Goal: Task Accomplishment & Management: Complete application form

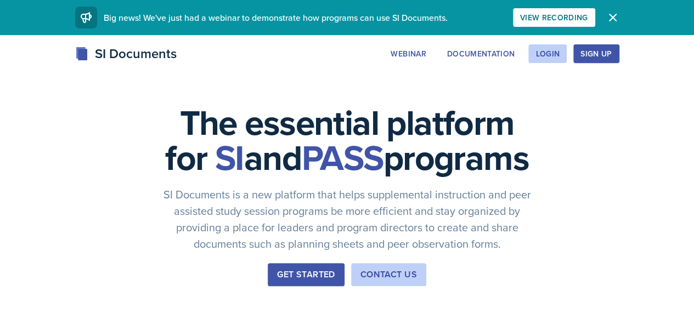
click at [619, 54] on div "Webinar Documentation Login Sign Up" at bounding box center [500, 53] width 235 height 19
click at [560, 53] on div "Login" at bounding box center [547, 53] width 24 height 9
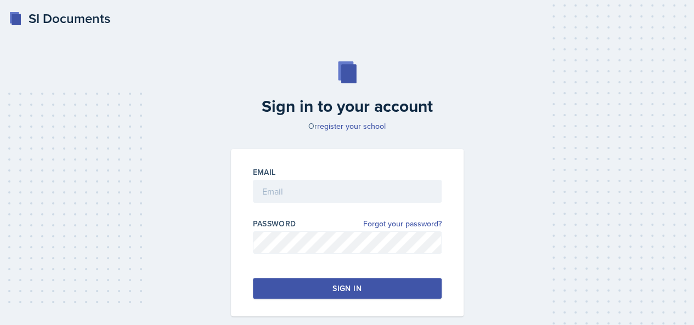
click at [302, 206] on div at bounding box center [347, 208] width 189 height 11
click at [306, 204] on div at bounding box center [347, 208] width 189 height 11
click at [318, 198] on input "email" at bounding box center [347, 191] width 189 height 23
type input "[EMAIL_ADDRESS][DOMAIN_NAME]"
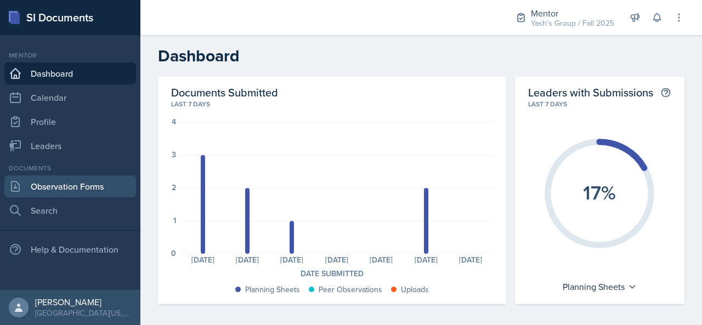
click at [83, 188] on link "Observation Forms" at bounding box center [70, 187] width 132 height 22
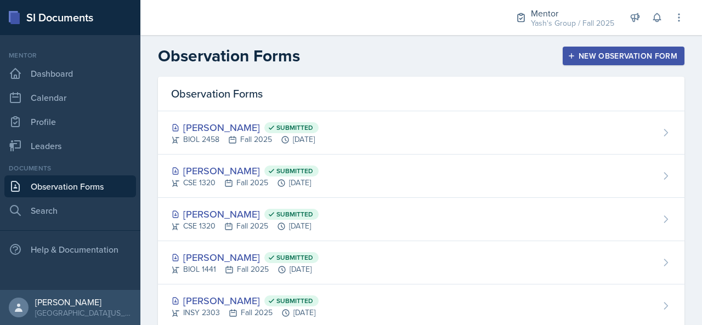
click at [679, 7] on div "Mentor Yash's Group / Fall 2025 Mentor Yash's Group / Fall 2025 Leader MATH 131…" at bounding box center [592, 17] width 184 height 35
click at [679, 8] on button at bounding box center [679, 18] width 20 height 20
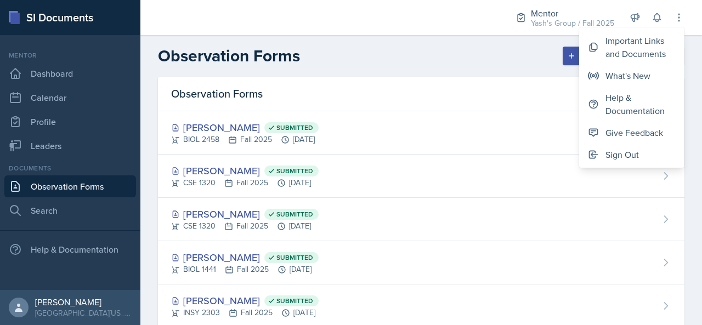
drag, startPoint x: 655, startPoint y: 48, endPoint x: 455, endPoint y: 59, distance: 200.0
click at [455, 59] on div "Observation Forms New Observation Form" at bounding box center [421, 56] width 562 height 20
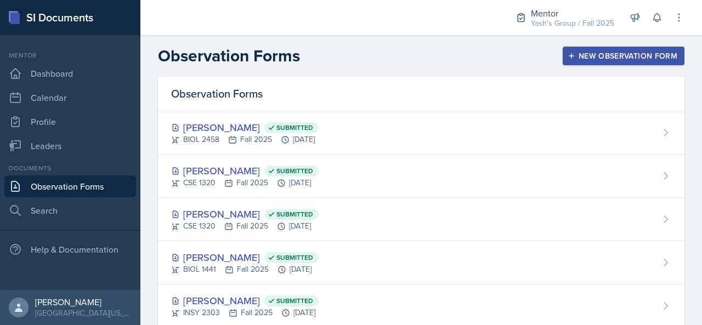
click at [595, 64] on button "New Observation Form" at bounding box center [624, 56] width 122 height 19
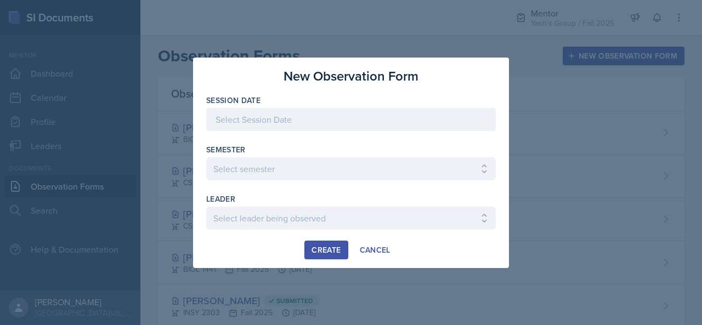
click at [354, 114] on div at bounding box center [351, 119] width 290 height 23
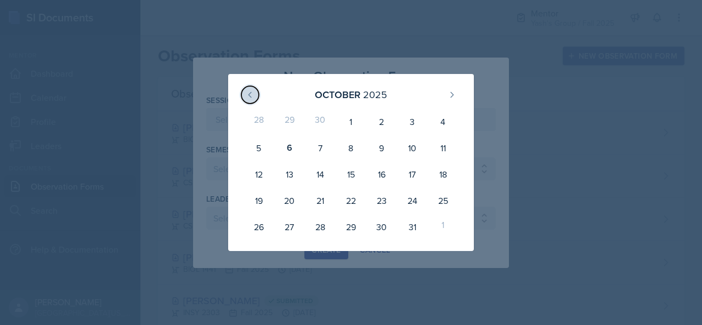
click at [252, 94] on icon at bounding box center [250, 95] width 9 height 9
click at [246, 102] on button at bounding box center [250, 95] width 18 height 18
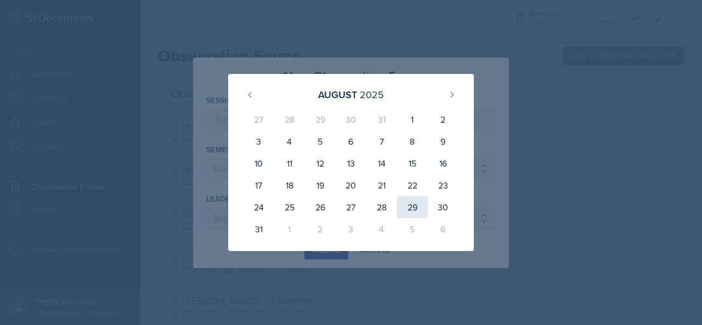
click at [414, 207] on div "29" at bounding box center [412, 207] width 31 height 22
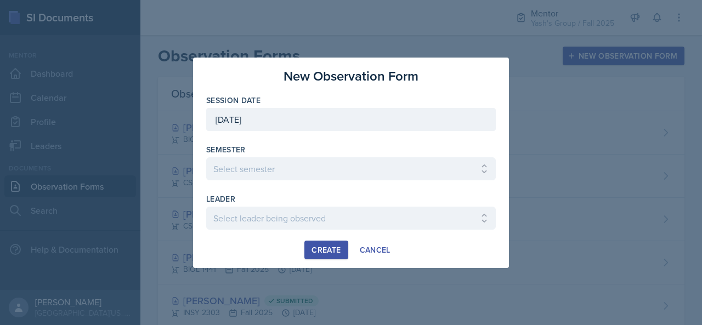
click at [304, 124] on div "[DATE]" at bounding box center [351, 119] width 290 height 23
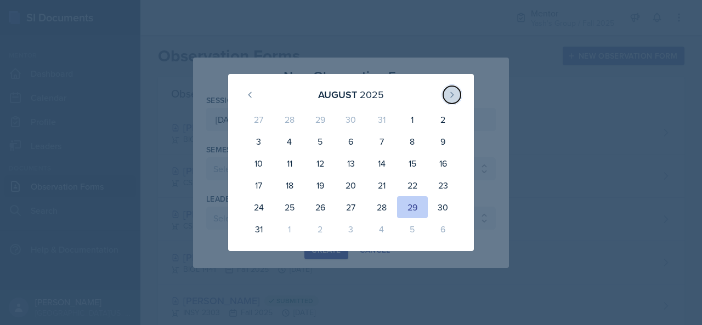
click at [450, 91] on icon at bounding box center [452, 95] width 9 height 9
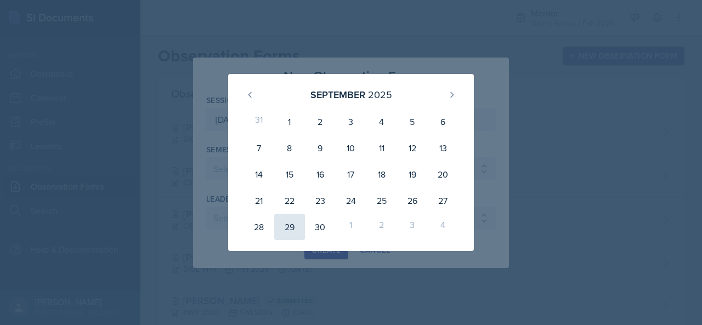
click at [287, 229] on div "29" at bounding box center [289, 227] width 31 height 26
type input "[DATE]"
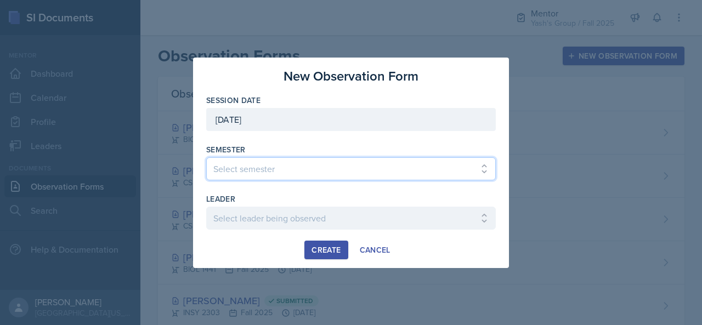
click at [319, 170] on select "Select semester All Fall 2024 Spring 2025 Fall 2025 Spring 2024 Fall 2023" at bounding box center [351, 168] width 290 height 23
select select "a8c40de0-d7eb-4f82-90ee-ac0c6ce45f71"
click at [206, 157] on select "Select semester All Fall 2024 Spring 2025 Fall 2025 Spring 2024 Fall 2023" at bounding box center [351, 168] width 290 height 23
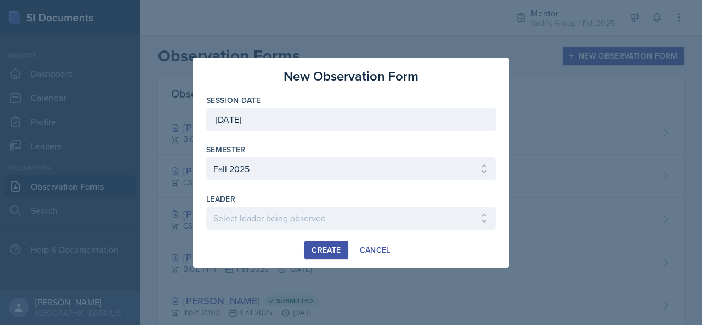
click at [257, 230] on div at bounding box center [351, 235] width 290 height 11
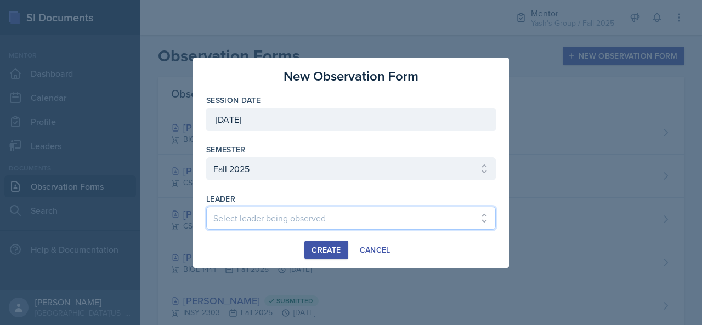
click at [263, 225] on select "Select leader being observed [PERSON_NAME] / BIOL 2458 / Gautam's Group [PERSON…" at bounding box center [351, 218] width 290 height 23
select select "8e303a2d-8241-422c-95b3-a41904016232"
click at [206, 207] on select "Select leader being observed [PERSON_NAME] / BIOL 2458 / Gautam's Group [PERSON…" at bounding box center [351, 218] width 290 height 23
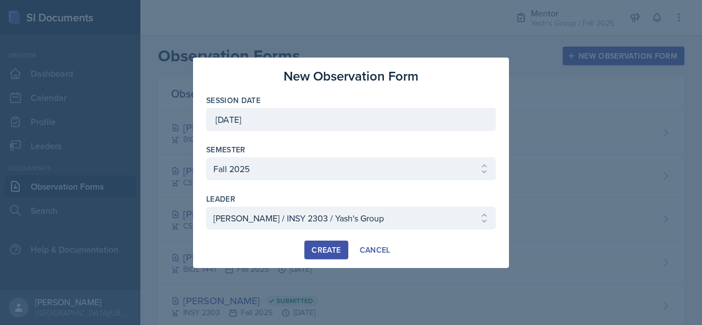
click at [325, 246] on div "Create" at bounding box center [326, 250] width 29 height 9
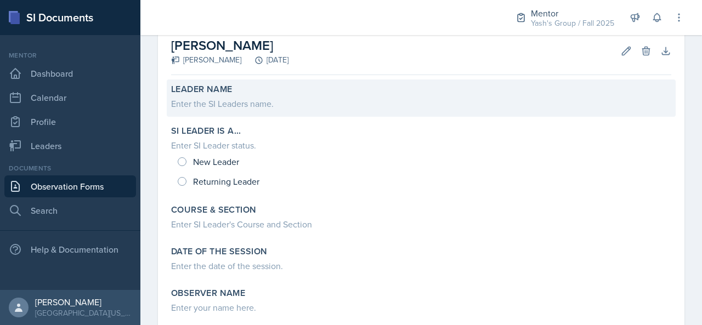
click at [223, 107] on div "Enter the SI Leaders name." at bounding box center [421, 103] width 500 height 13
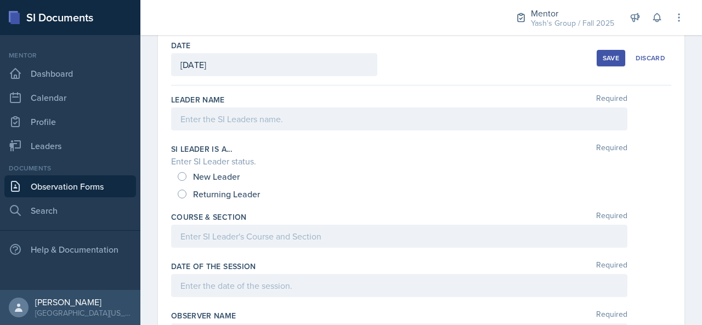
click at [226, 125] on div at bounding box center [399, 119] width 456 height 23
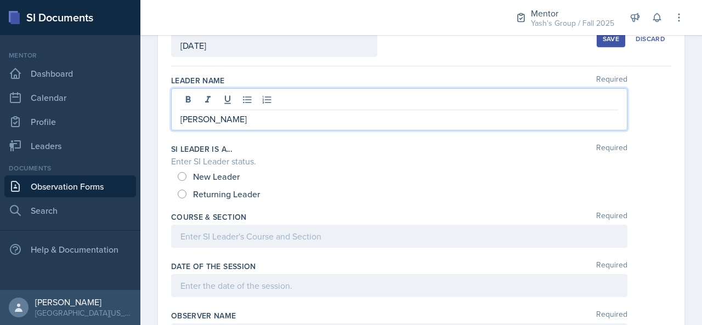
scroll to position [121, 0]
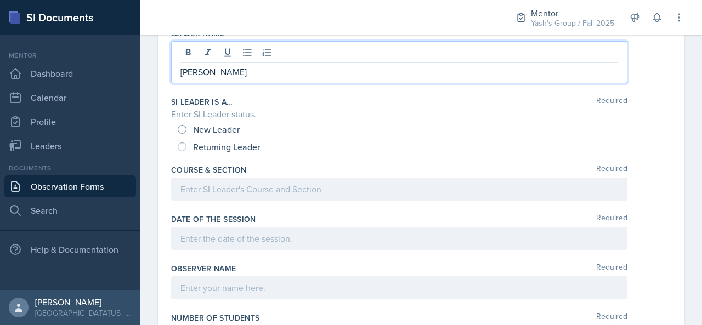
click at [222, 131] on span "New Leader" at bounding box center [216, 129] width 47 height 11
click at [187, 131] on input "New Leader" at bounding box center [182, 129] width 9 height 9
radio input "true"
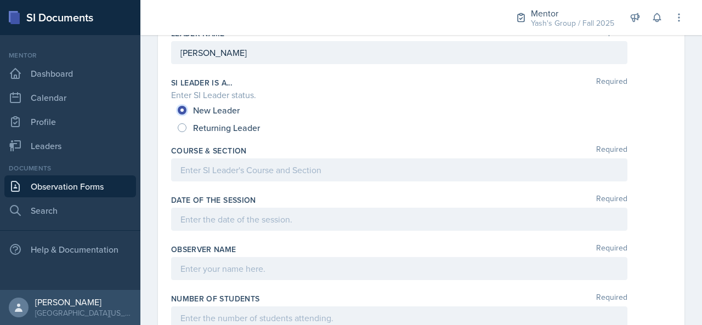
scroll to position [0, 0]
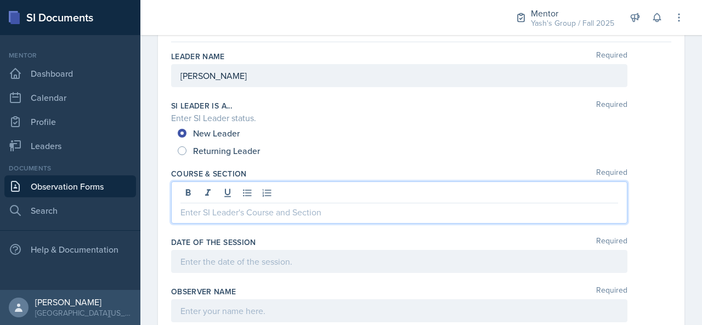
click at [220, 206] on p at bounding box center [399, 212] width 438 height 13
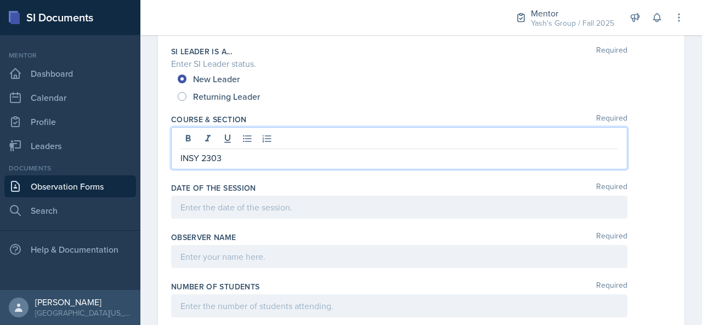
click at [234, 203] on p at bounding box center [399, 207] width 438 height 13
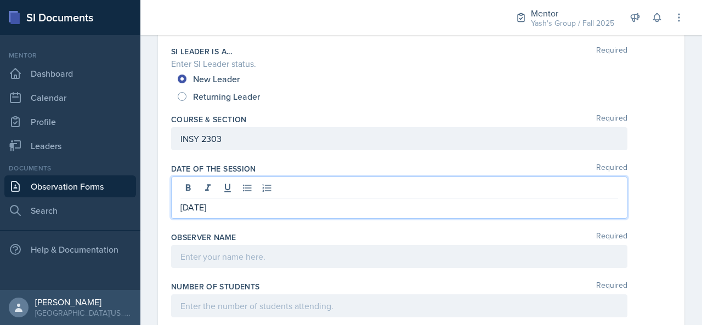
scroll to position [235, 0]
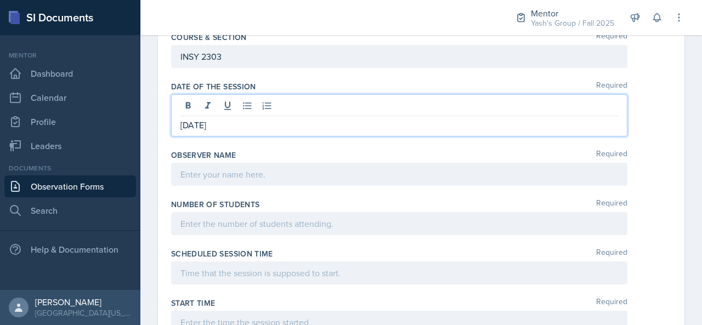
click at [221, 159] on div "Observer name Required" at bounding box center [421, 169] width 500 height 49
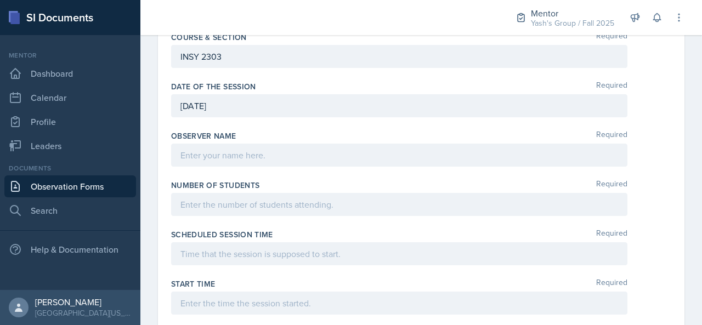
click at [237, 149] on div at bounding box center [399, 155] width 456 height 23
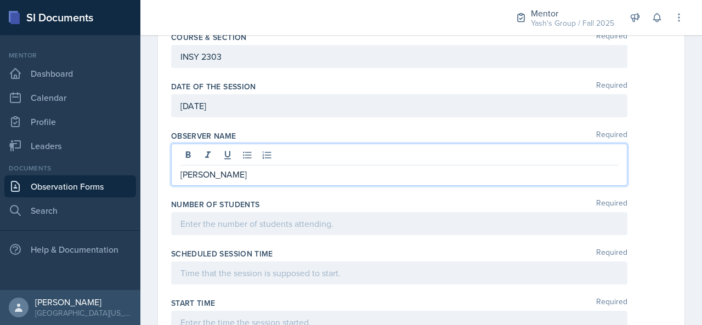
click at [245, 216] on div at bounding box center [399, 223] width 456 height 23
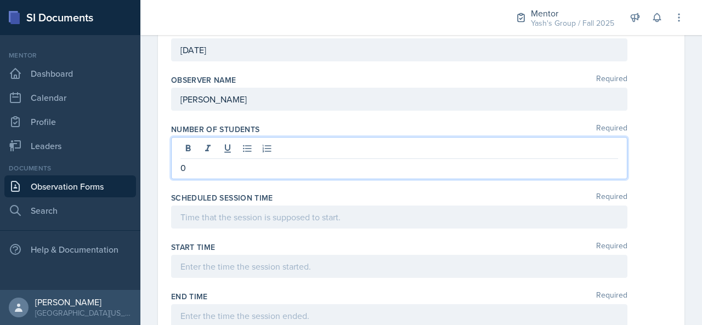
click at [245, 216] on p at bounding box center [399, 217] width 438 height 13
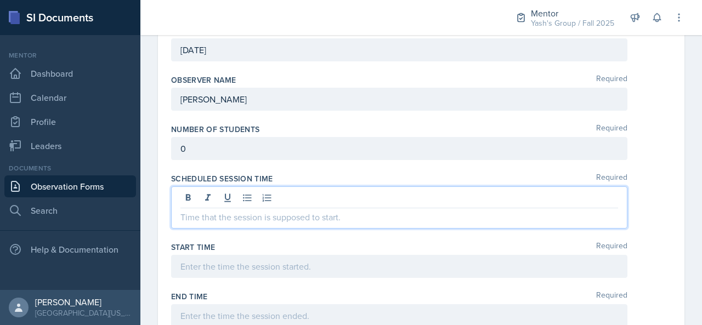
scroll to position [291, 0]
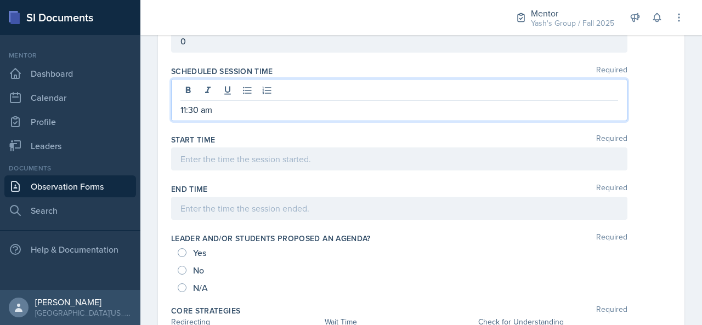
click at [246, 160] on p at bounding box center [399, 159] width 438 height 13
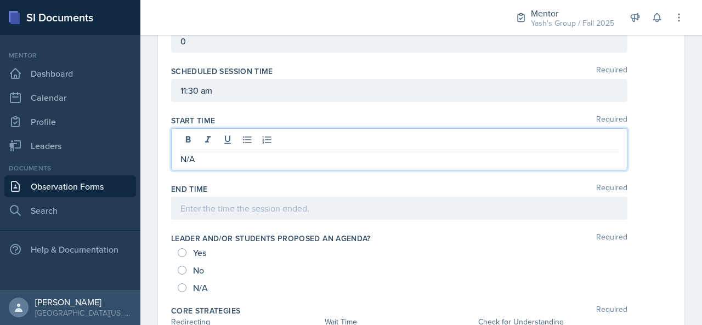
click at [233, 204] on div at bounding box center [399, 208] width 456 height 23
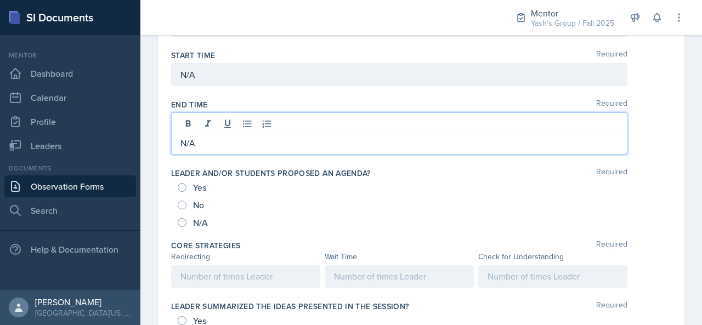
scroll to position [465, 0]
click at [197, 220] on span "N/A" at bounding box center [200, 221] width 15 height 11
click at [187, 220] on input "N/A" at bounding box center [182, 221] width 9 height 9
radio input "true"
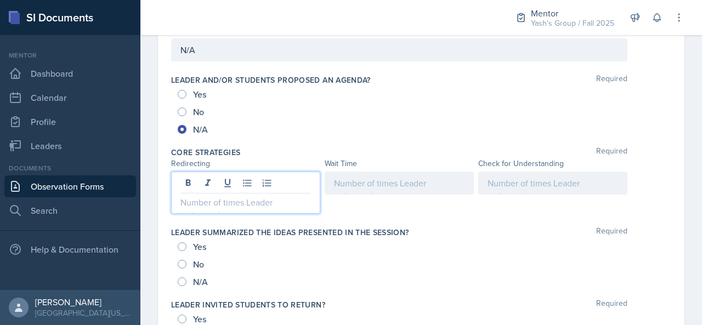
click at [265, 196] on p at bounding box center [245, 202] width 131 height 13
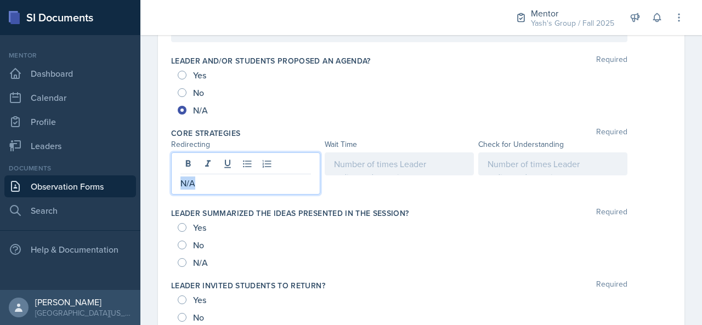
copy p "N/A"
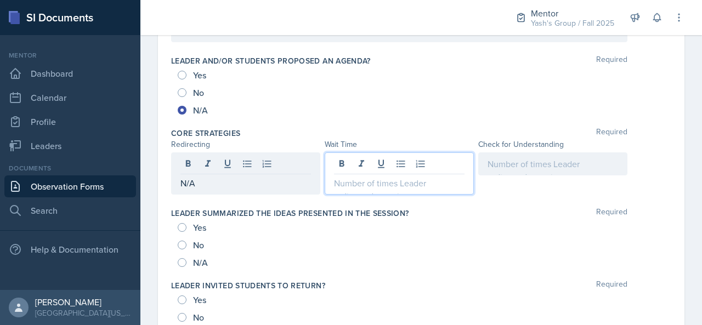
click at [406, 162] on div at bounding box center [399, 174] width 149 height 42
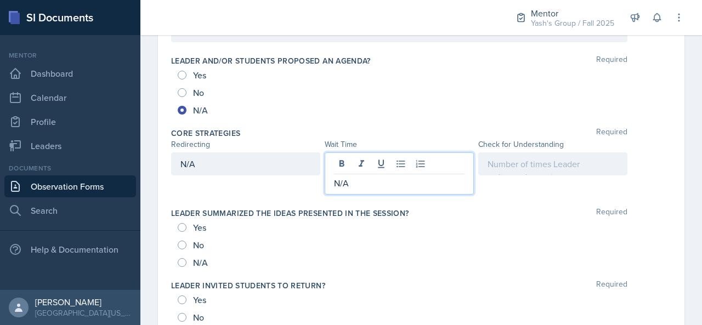
click at [531, 167] on div at bounding box center [552, 164] width 149 height 23
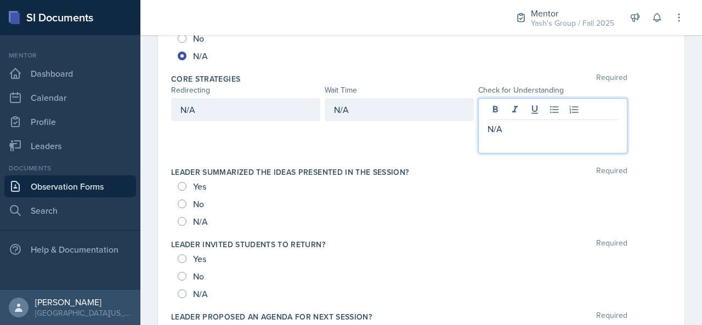
scroll to position [611, 0]
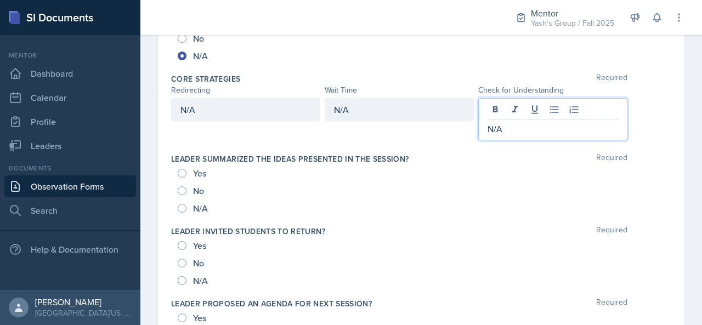
click at [196, 194] on div "No" at bounding box center [192, 191] width 29 height 18
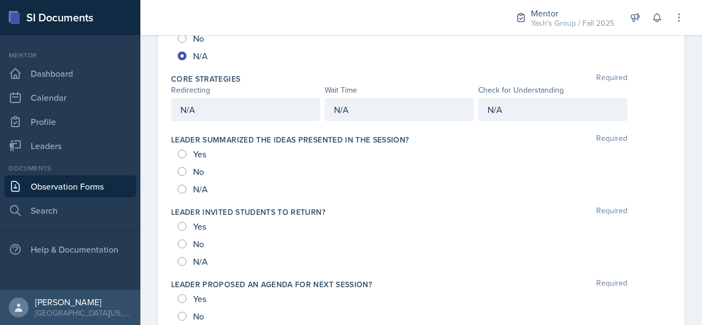
click at [199, 190] on span "N/A" at bounding box center [200, 189] width 15 height 11
click at [187, 190] on input "N/A" at bounding box center [182, 189] width 9 height 9
radio input "true"
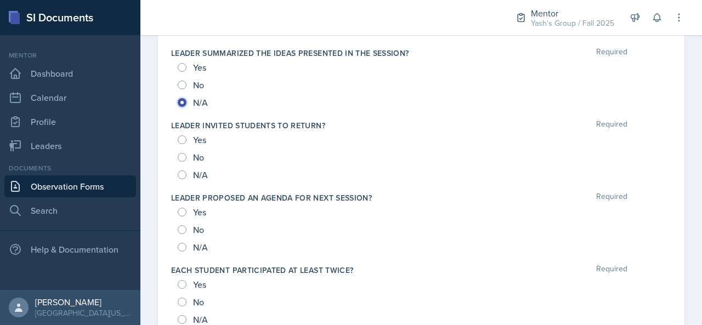
scroll to position [702, 0]
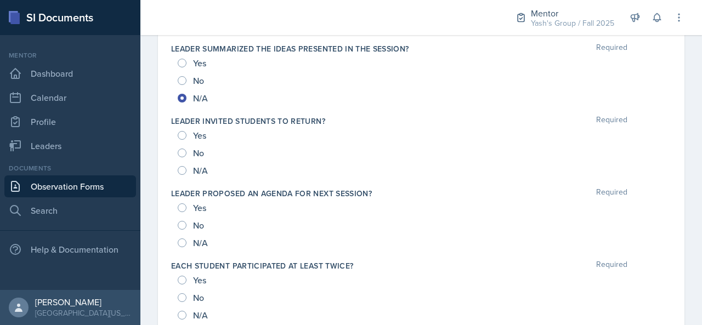
click at [202, 170] on span "N/A" at bounding box center [200, 170] width 15 height 11
click at [187, 170] on input "N/A" at bounding box center [182, 170] width 9 height 9
radio input "true"
click at [203, 238] on span "N/A" at bounding box center [200, 243] width 15 height 11
click at [187, 239] on input "N/A" at bounding box center [182, 243] width 9 height 9
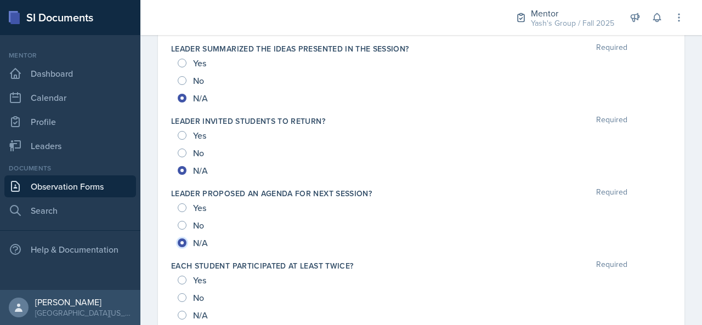
radio input "true"
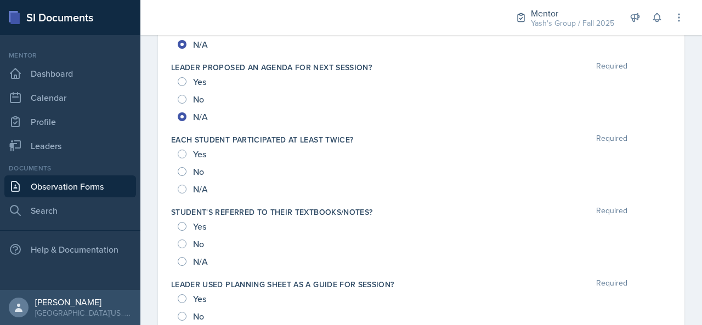
click at [201, 184] on span "N/A" at bounding box center [200, 189] width 15 height 11
click at [187, 185] on input "N/A" at bounding box center [182, 189] width 9 height 9
radio input "true"
click at [206, 259] on span "N/A" at bounding box center [200, 261] width 15 height 11
click at [187, 259] on input "N/A" at bounding box center [182, 261] width 9 height 9
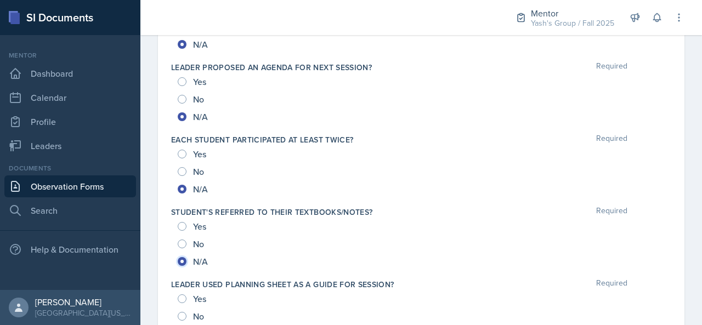
radio input "true"
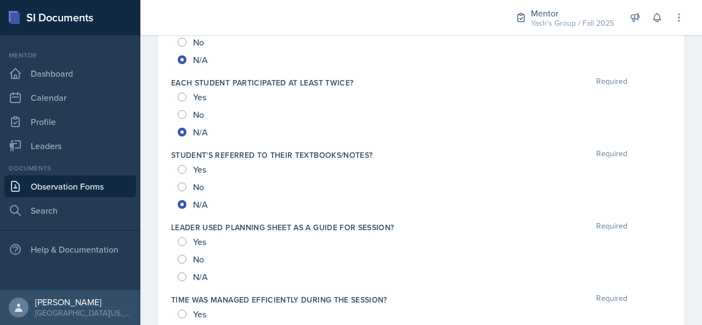
click at [200, 272] on span "N/A" at bounding box center [200, 277] width 15 height 11
click at [187, 273] on input "N/A" at bounding box center [182, 277] width 9 height 9
radio input "true"
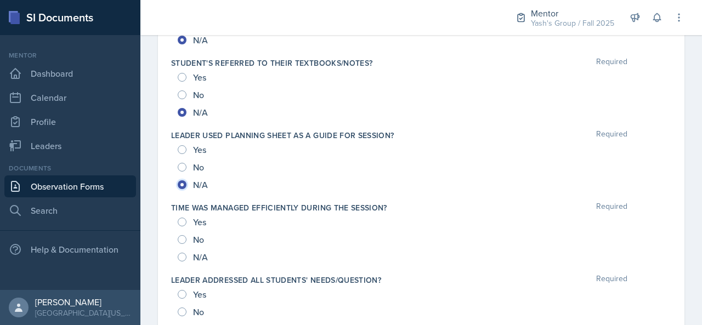
scroll to position [979, 0]
click at [197, 251] on span "N/A" at bounding box center [200, 256] width 15 height 11
click at [187, 252] on input "N/A" at bounding box center [182, 256] width 9 height 9
radio input "true"
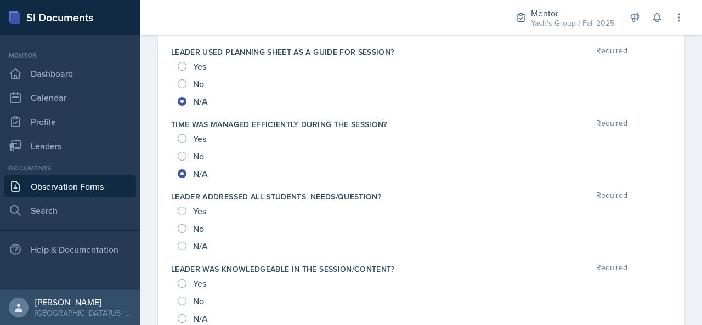
click at [200, 244] on span "N/A" at bounding box center [200, 246] width 15 height 11
click at [187, 244] on input "N/A" at bounding box center [182, 246] width 9 height 9
radio input "true"
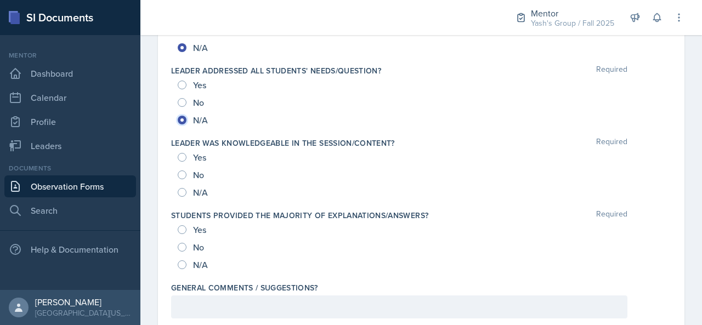
scroll to position [1189, 0]
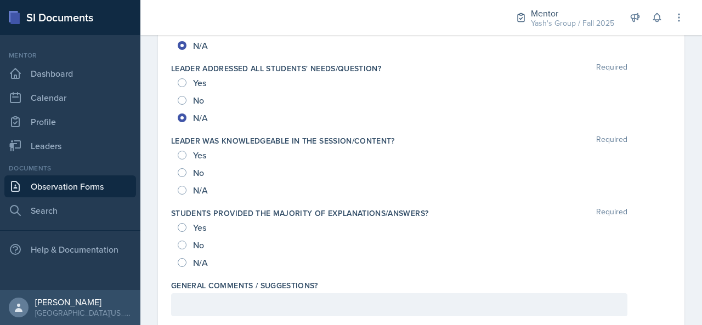
click at [205, 187] on span "N/A" at bounding box center [200, 190] width 15 height 11
click at [187, 187] on input "N/A" at bounding box center [182, 190] width 9 height 9
radio input "true"
click at [205, 260] on span "N/A" at bounding box center [200, 262] width 15 height 11
click at [187, 260] on input "N/A" at bounding box center [182, 262] width 9 height 9
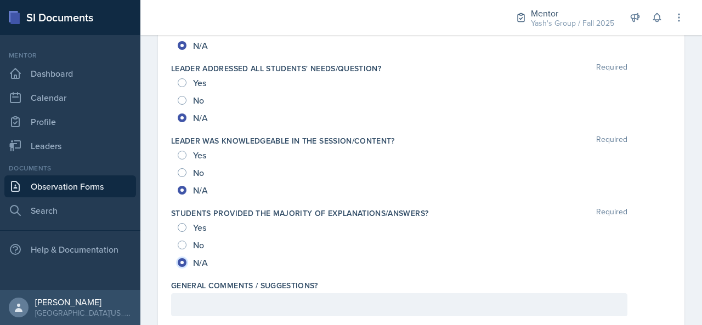
radio input "true"
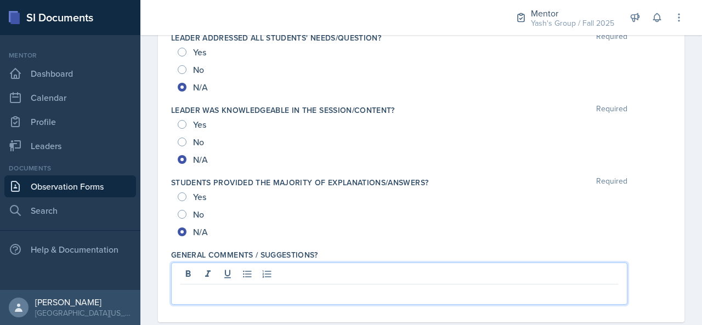
click at [208, 287] on p at bounding box center [399, 293] width 438 height 13
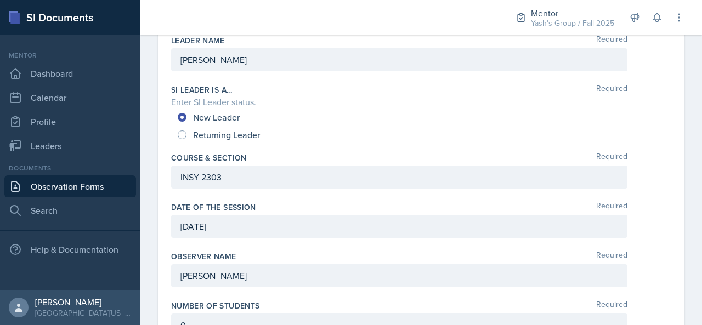
scroll to position [0, 0]
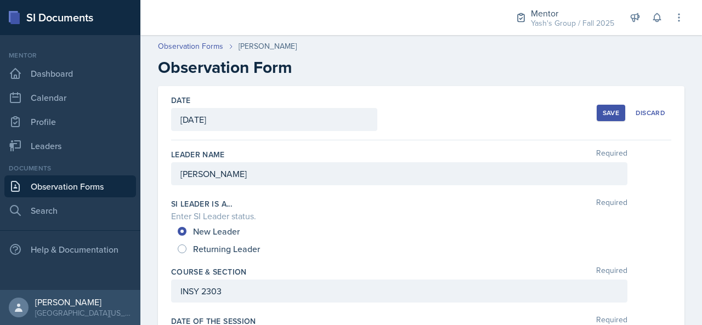
click at [610, 109] on div "Save" at bounding box center [611, 113] width 16 height 9
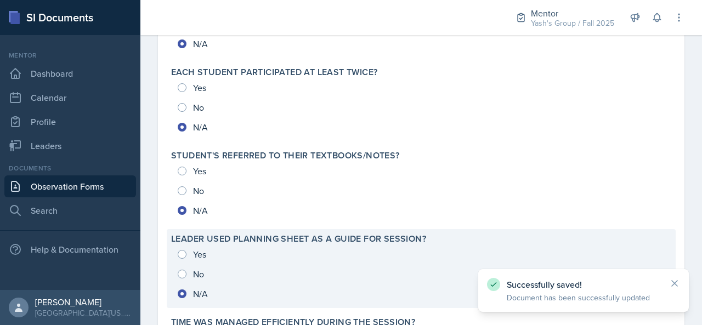
scroll to position [1267, 0]
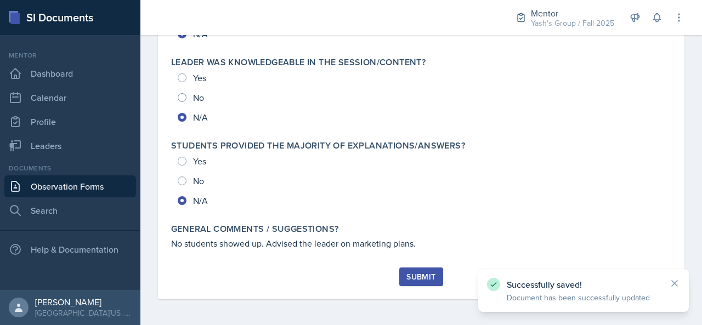
click at [408, 276] on div "Submit" at bounding box center [421, 277] width 29 height 9
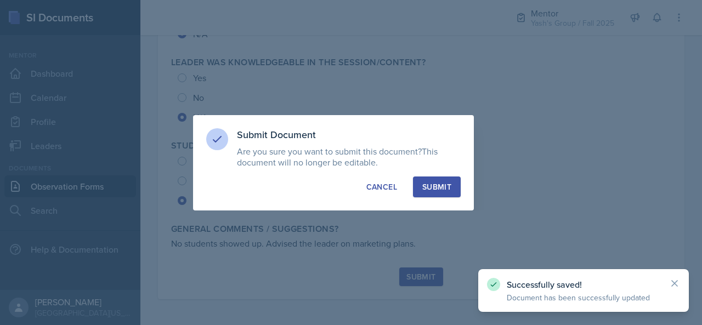
click at [447, 191] on div "Submit" at bounding box center [436, 187] width 29 height 11
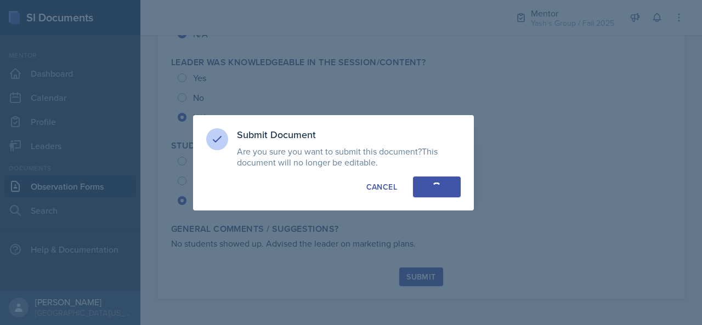
radio input "true"
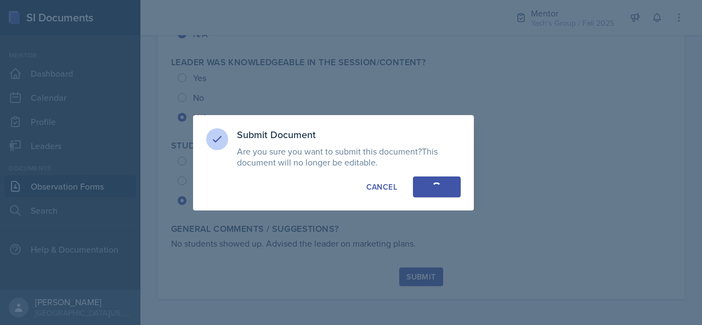
radio input "true"
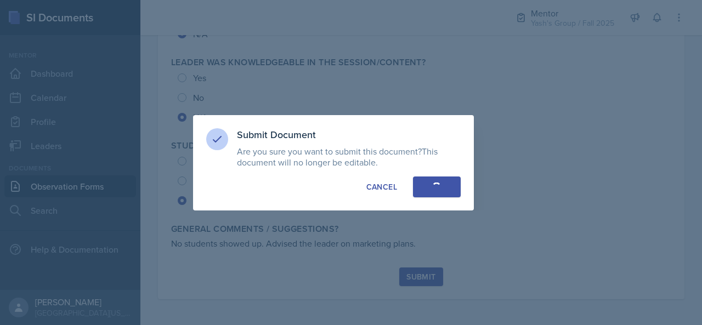
radio input "true"
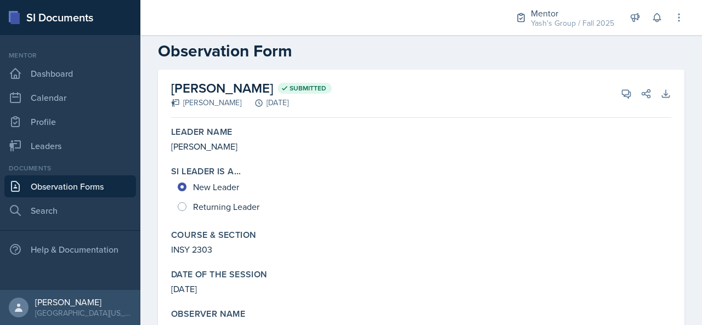
scroll to position [0, 0]
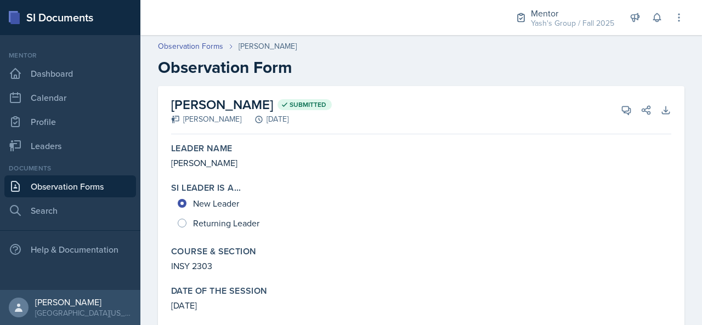
click at [92, 179] on link "Observation Forms" at bounding box center [70, 187] width 132 height 22
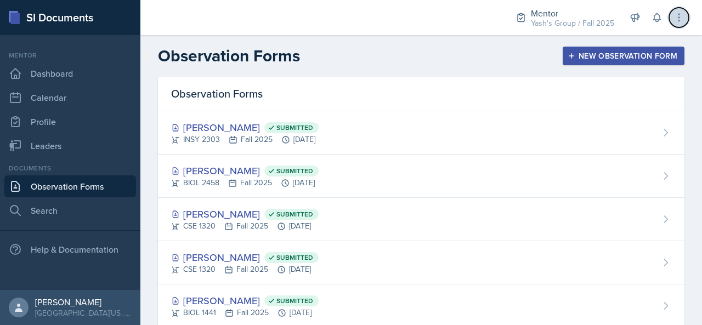
click at [687, 17] on button at bounding box center [679, 18] width 20 height 20
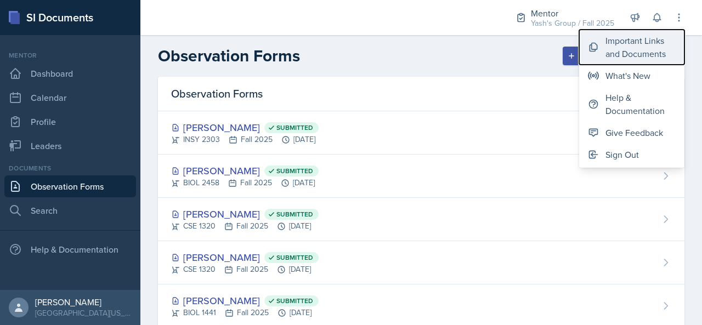
click at [618, 44] on div "Important Links and Documents" at bounding box center [641, 47] width 70 height 26
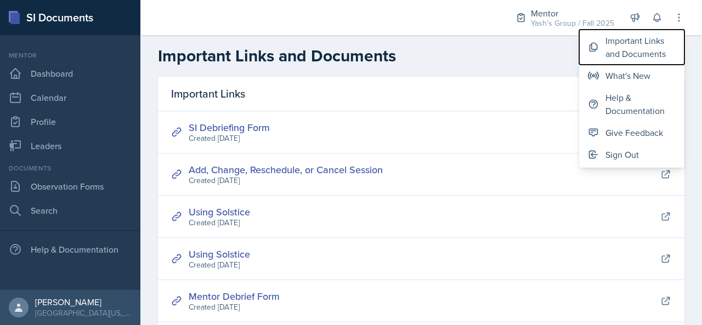
scroll to position [55, 0]
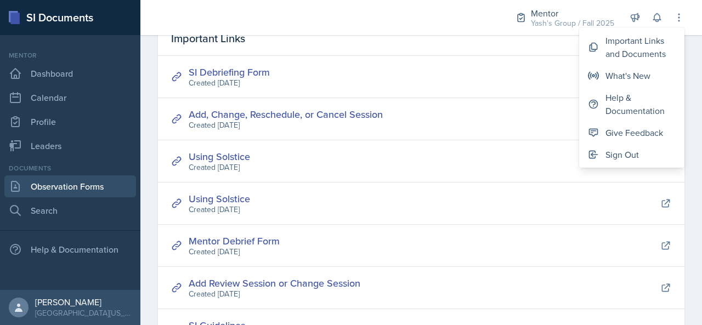
click at [58, 184] on link "Observation Forms" at bounding box center [70, 187] width 132 height 22
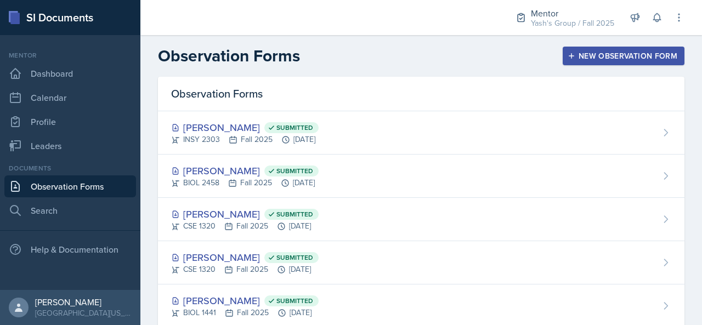
click at [613, 62] on button "New Observation Form" at bounding box center [624, 56] width 122 height 19
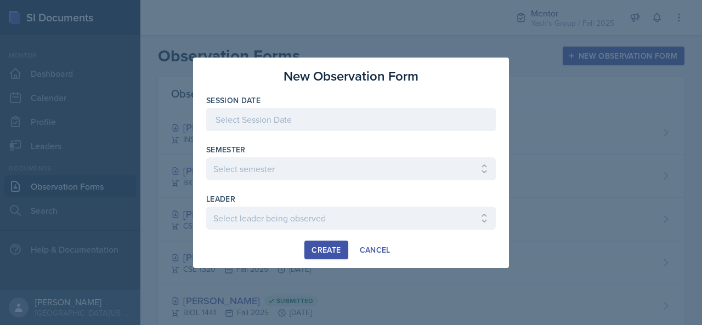
click at [359, 129] on div at bounding box center [351, 119] width 290 height 23
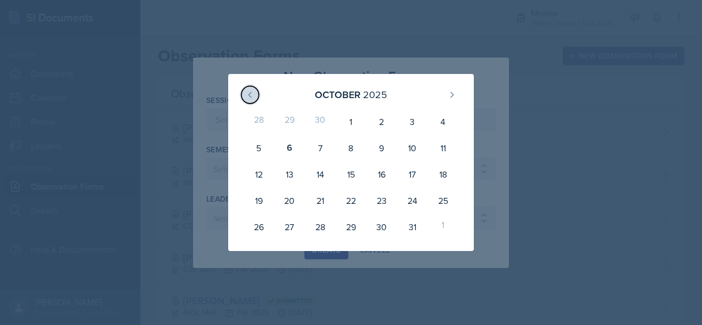
click at [252, 97] on icon at bounding box center [250, 95] width 9 height 9
click at [455, 94] on icon at bounding box center [452, 95] width 9 height 9
click at [407, 122] on div "3" at bounding box center [412, 122] width 31 height 26
type input "[DATE]"
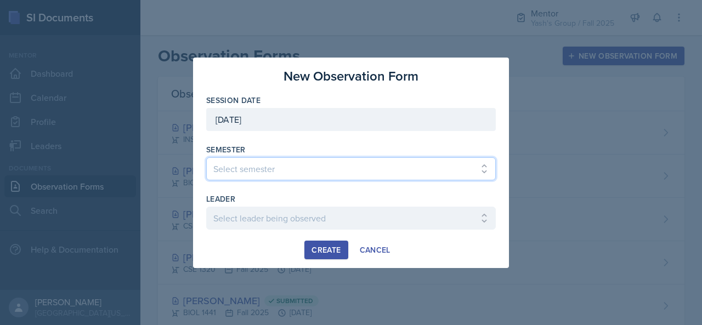
click at [297, 162] on select "Select semester All Fall 2024 Spring 2025 Fall 2025 Spring 2024 Fall 2023" at bounding box center [351, 168] width 290 height 23
select select "a8c40de0-d7eb-4f82-90ee-ac0c6ce45f71"
click at [206, 157] on select "Select semester All Fall 2024 Spring 2025 Fall 2025 Spring 2024 Fall 2023" at bounding box center [351, 168] width 290 height 23
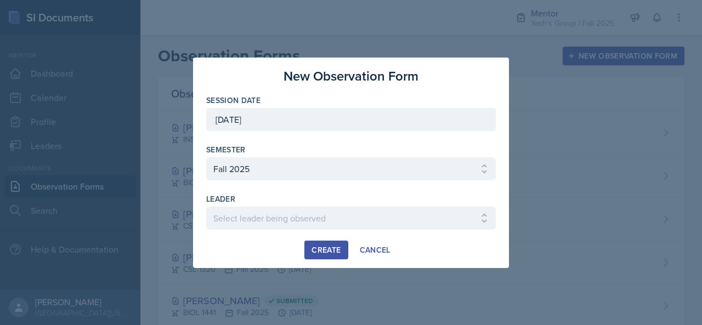
click at [303, 231] on div at bounding box center [351, 235] width 290 height 11
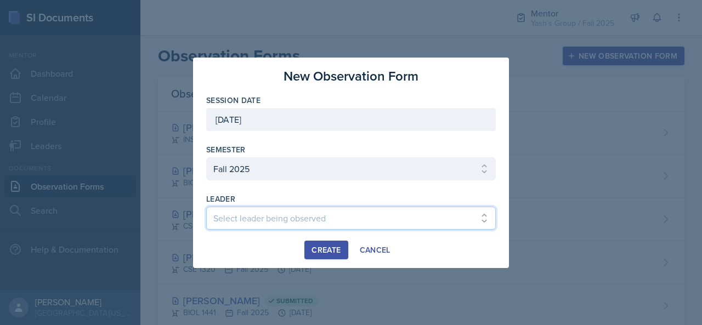
click at [306, 228] on select "Select leader being observed [PERSON_NAME] / BIOL 2458 / Gautam's Group [PERSON…" at bounding box center [351, 218] width 290 height 23
select select "f19f162a-fd5d-4e4d-8cd7-f1cd5016e0a5"
click at [206, 207] on select "Select leader being observed [PERSON_NAME] / BIOL 2458 / Gautam's Group [PERSON…" at bounding box center [351, 218] width 290 height 23
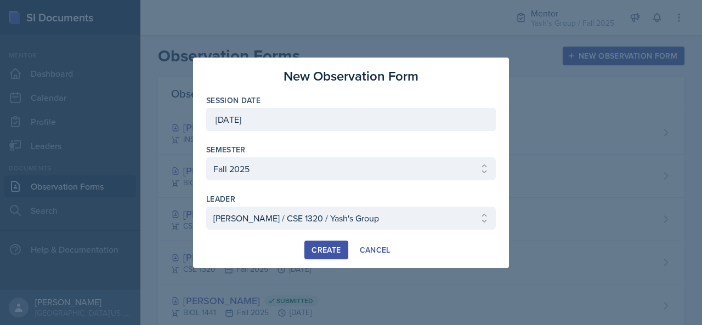
click at [327, 256] on button "Create" at bounding box center [325, 250] width 43 height 19
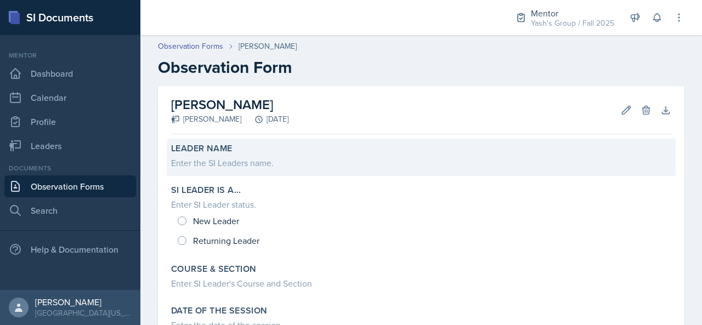
click at [238, 173] on div "Leader Name Enter the SI Leaders name." at bounding box center [421, 157] width 509 height 37
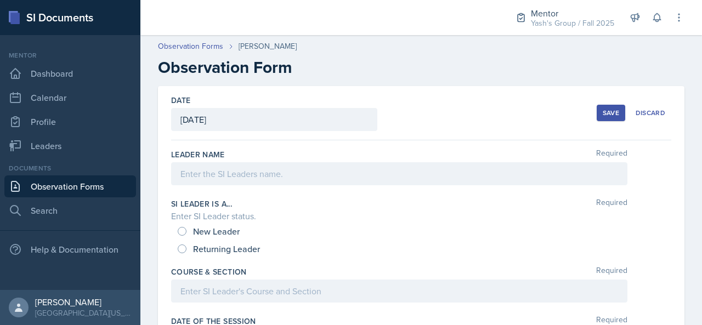
click at [252, 166] on div at bounding box center [399, 173] width 456 height 23
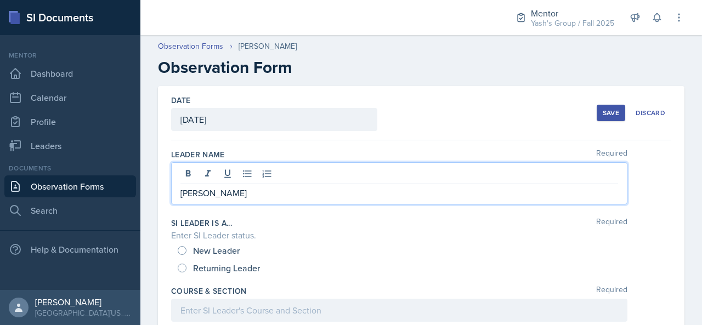
scroll to position [70, 0]
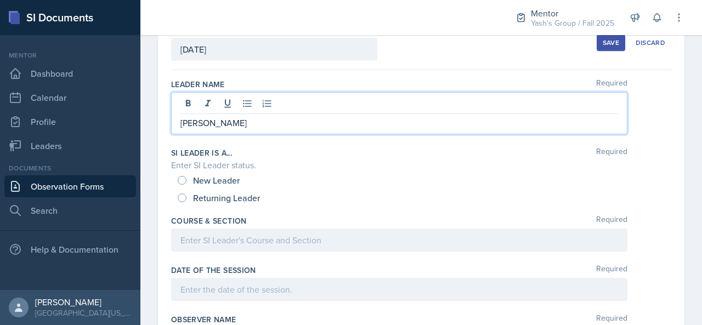
click at [229, 195] on span "Returning Leader" at bounding box center [226, 198] width 67 height 11
click at [187, 195] on input "Returning Leader" at bounding box center [182, 198] width 9 height 9
radio input "true"
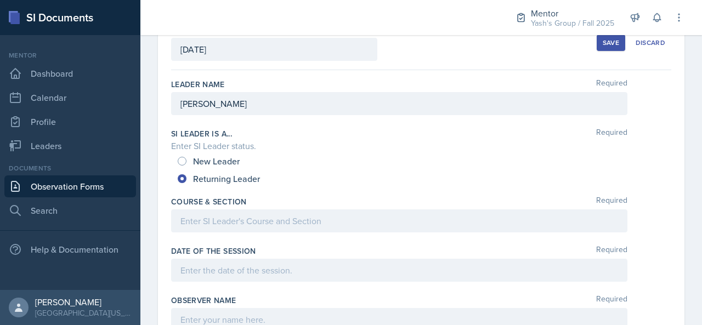
click at [234, 226] on p at bounding box center [399, 221] width 438 height 13
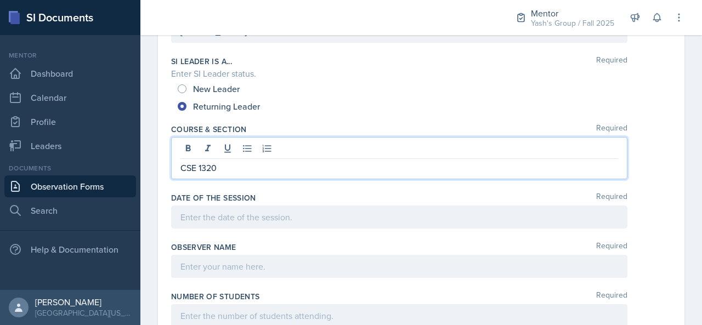
drag, startPoint x: 233, startPoint y: 219, endPoint x: 234, endPoint y: 226, distance: 7.2
click at [234, 226] on div at bounding box center [399, 217] width 456 height 23
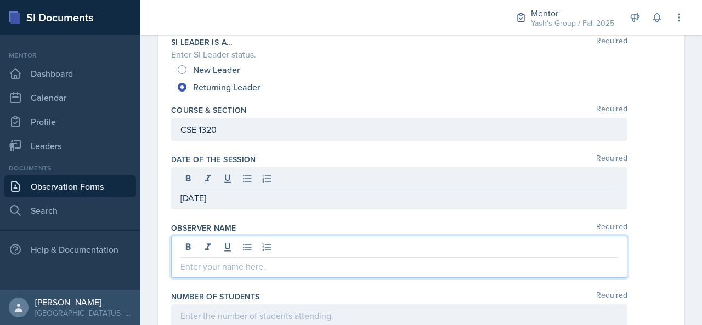
click at [232, 240] on div at bounding box center [399, 257] width 456 height 42
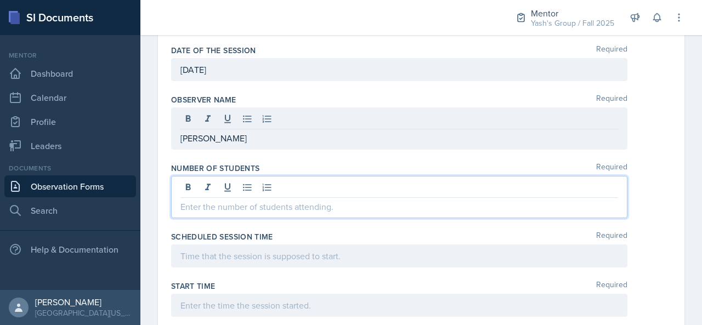
click at [261, 200] on p at bounding box center [399, 206] width 438 height 13
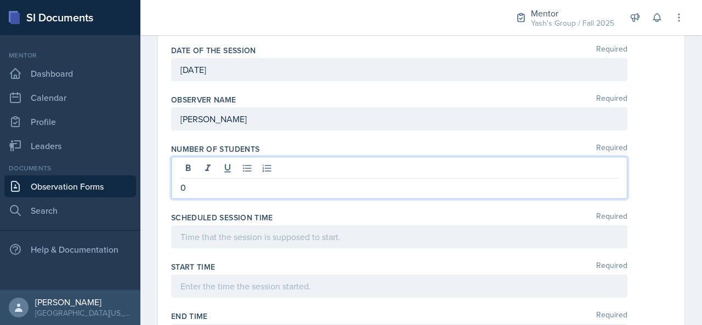
click at [244, 233] on div at bounding box center [399, 236] width 456 height 23
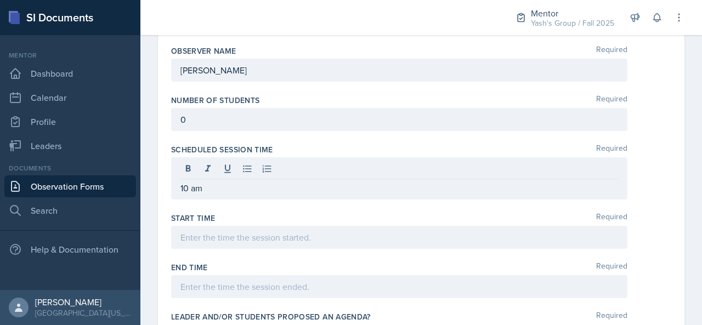
click at [238, 242] on div at bounding box center [399, 237] width 456 height 23
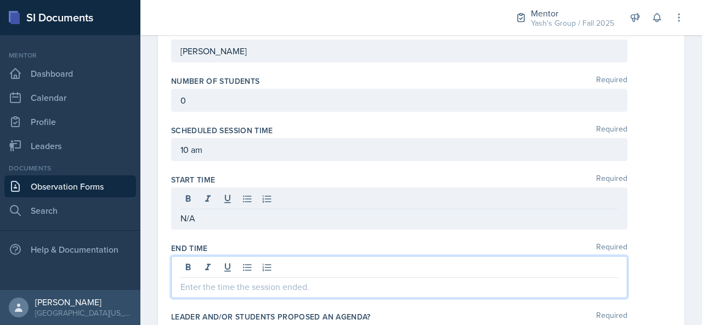
click at [239, 261] on div at bounding box center [399, 277] width 456 height 42
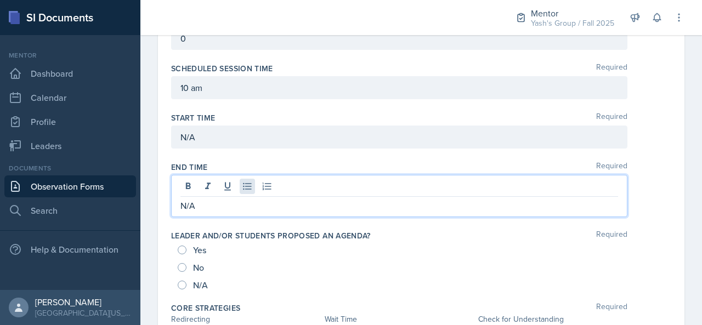
scroll to position [408, 0]
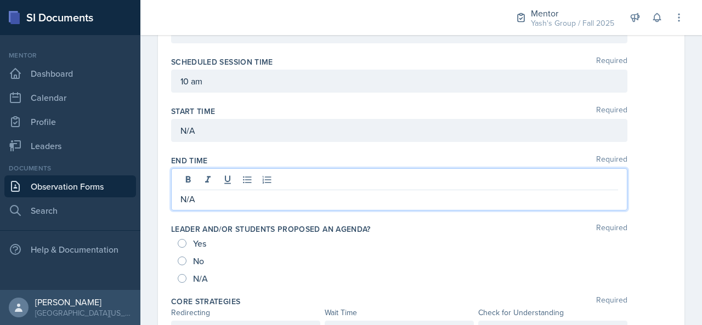
click at [193, 277] on span "N/A" at bounding box center [200, 278] width 15 height 11
click at [187, 277] on input "N/A" at bounding box center [182, 278] width 9 height 9
radio input "true"
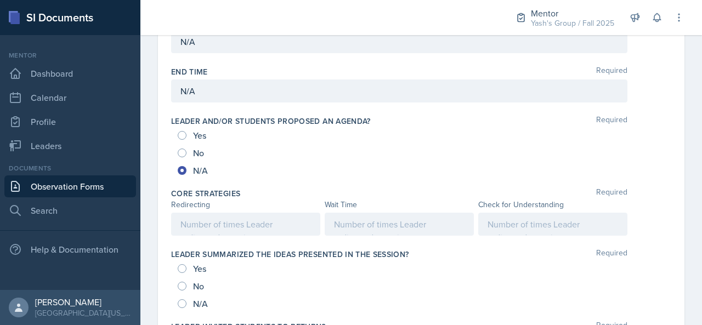
click at [242, 221] on p at bounding box center [245, 224] width 131 height 13
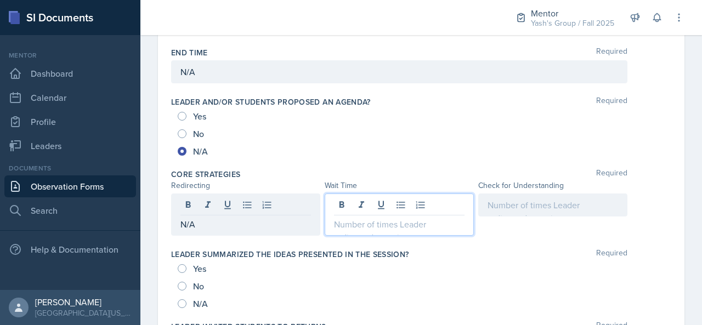
click at [375, 207] on div at bounding box center [399, 215] width 149 height 42
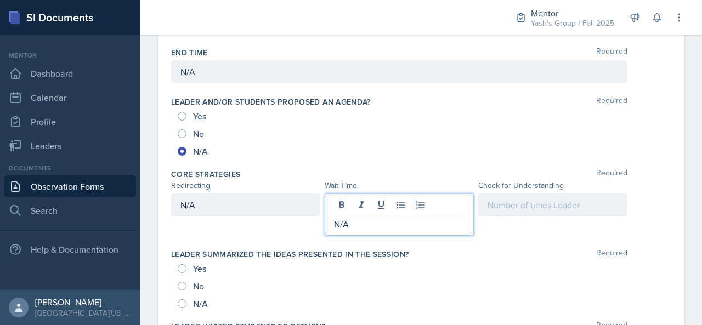
click at [518, 206] on div at bounding box center [552, 205] width 149 height 23
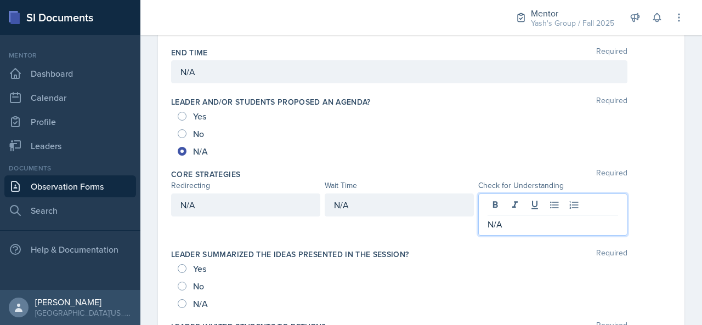
click at [188, 295] on div "N/A" at bounding box center [194, 304] width 32 height 18
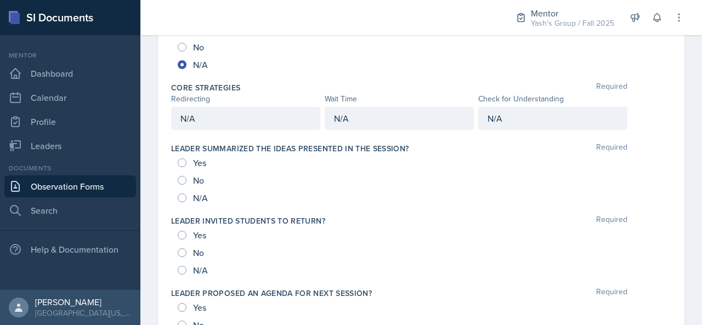
scroll to position [603, 0]
click at [178, 193] on input "N/A" at bounding box center [182, 197] width 9 height 9
radio input "true"
click at [179, 261] on div "N/A" at bounding box center [194, 270] width 32 height 18
click at [185, 268] on input "N/A" at bounding box center [182, 269] width 9 height 9
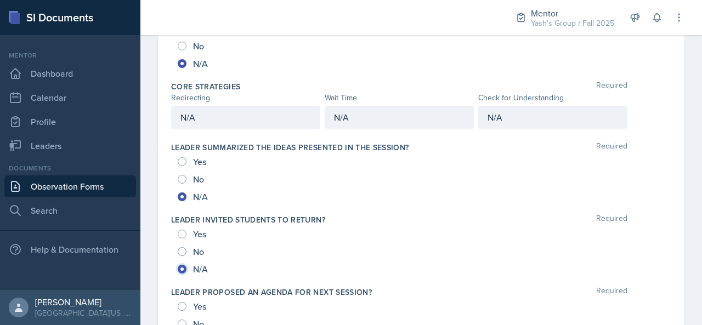
radio input "true"
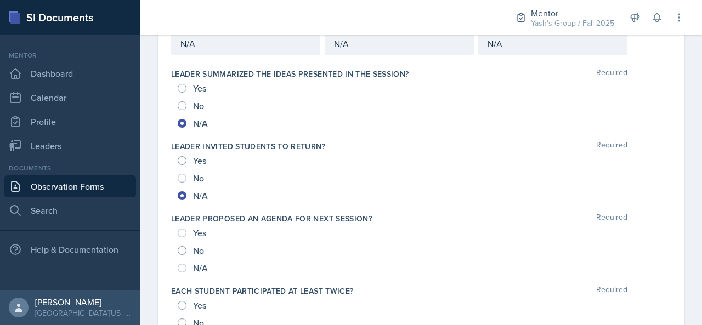
click at [178, 267] on div "N/A" at bounding box center [194, 268] width 32 height 18
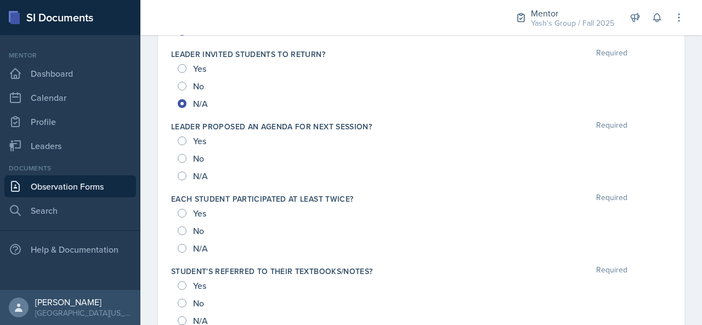
scroll to position [778, 0]
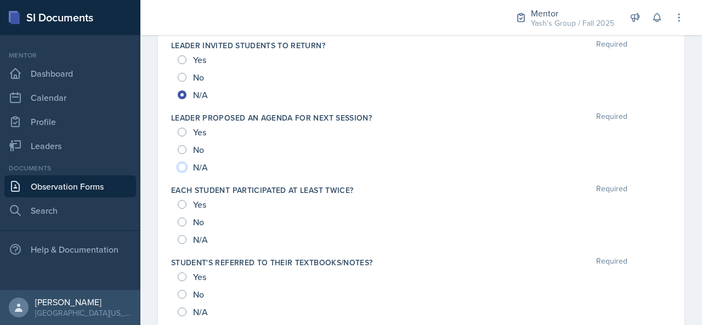
click at [182, 165] on input "N/A" at bounding box center [182, 167] width 9 height 9
radio input "true"
click at [188, 235] on div "N/A" at bounding box center [194, 240] width 32 height 18
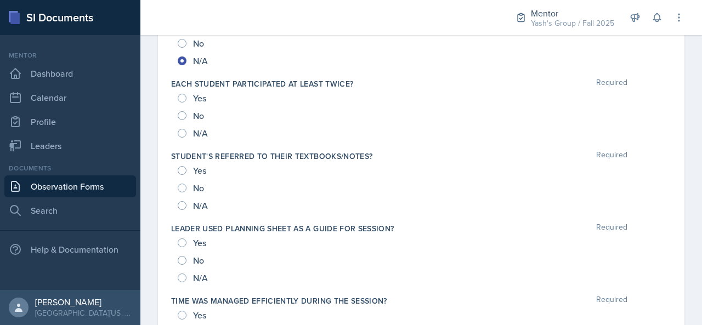
scroll to position [885, 0]
click at [183, 132] on input "N/A" at bounding box center [182, 132] width 9 height 9
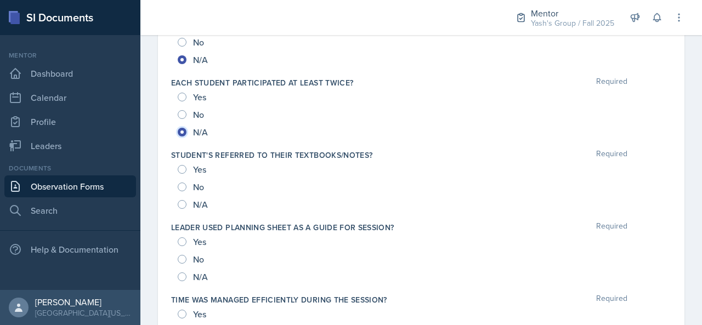
radio input "true"
click at [184, 200] on input "N/A" at bounding box center [182, 204] width 9 height 9
radio input "true"
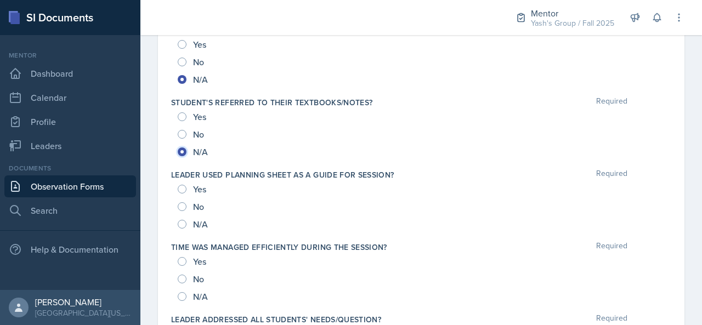
scroll to position [939, 0]
click at [173, 218] on div "Yes No N/A" at bounding box center [421, 205] width 500 height 53
click at [182, 219] on input "N/A" at bounding box center [182, 223] width 9 height 9
radio input "true"
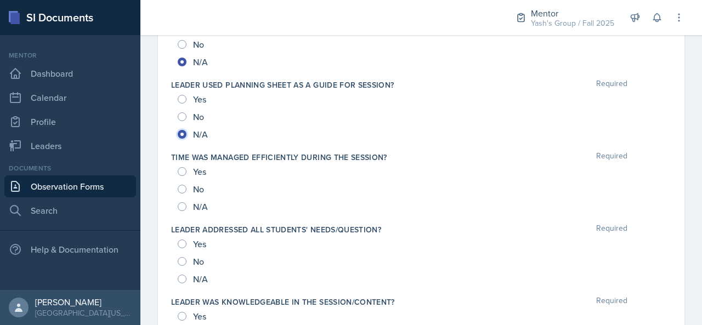
scroll to position [1040, 0]
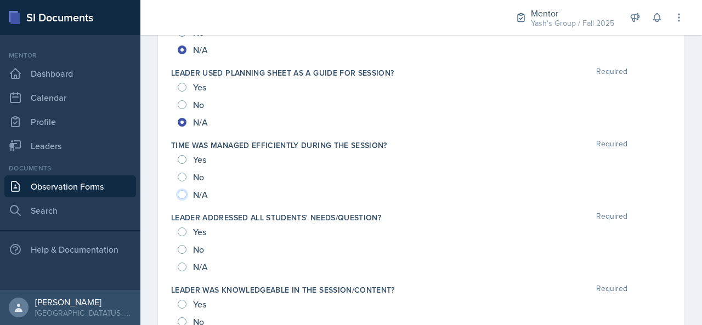
click at [183, 190] on input "N/A" at bounding box center [182, 194] width 9 height 9
radio input "true"
click at [183, 264] on input "N/A" at bounding box center [182, 267] width 9 height 9
radio input "true"
click at [183, 264] on input "N/A" at bounding box center [182, 267] width 9 height 9
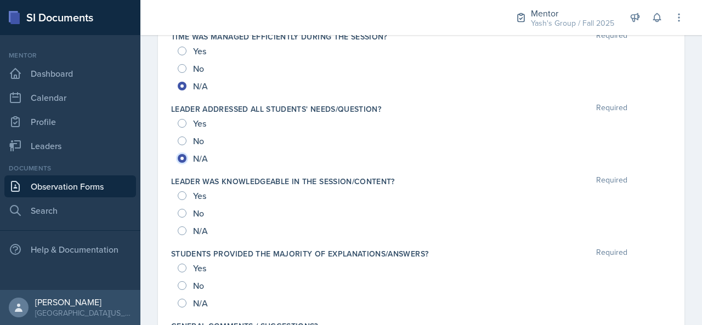
scroll to position [1149, 0]
click at [185, 232] on div "N/A" at bounding box center [194, 231] width 32 height 18
click at [184, 230] on input "N/A" at bounding box center [182, 231] width 9 height 9
radio input "true"
click at [181, 299] on input "N/A" at bounding box center [182, 303] width 9 height 9
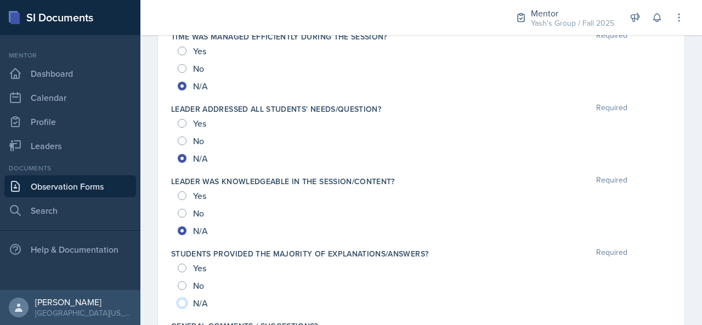
radio input "true"
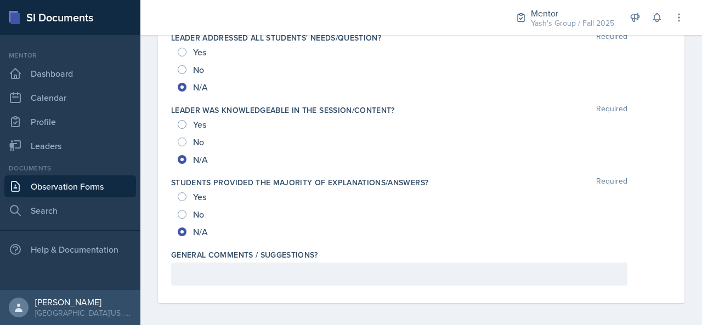
click at [204, 275] on p at bounding box center [399, 274] width 438 height 13
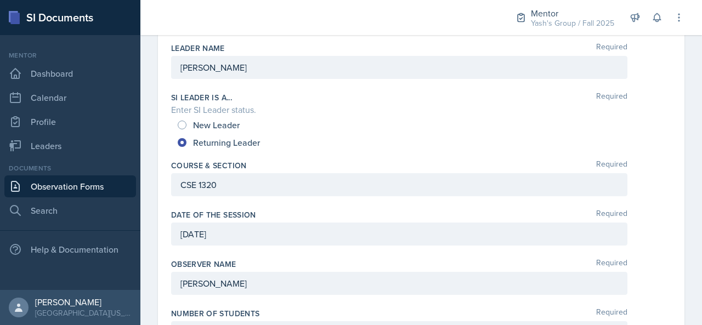
scroll to position [0, 0]
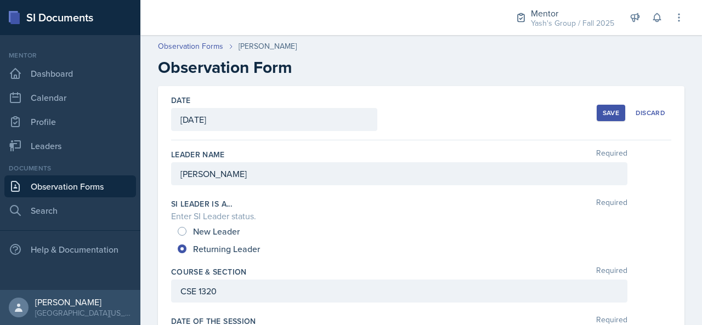
click at [604, 109] on div "Save" at bounding box center [611, 113] width 16 height 9
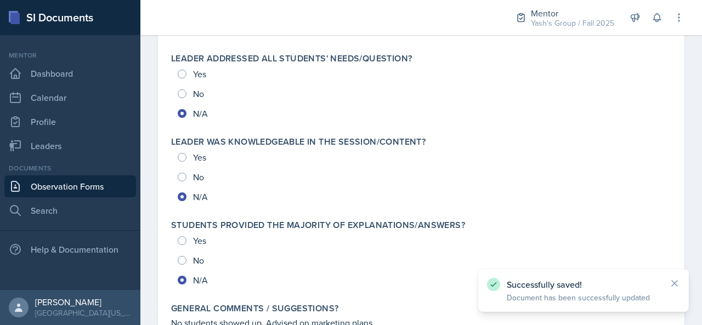
scroll to position [1267, 0]
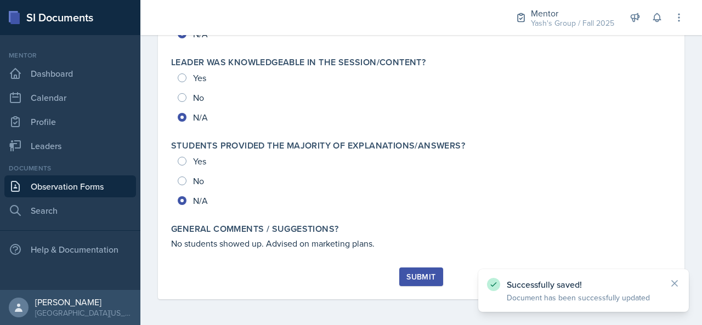
click at [414, 284] on button "Submit" at bounding box center [420, 277] width 43 height 19
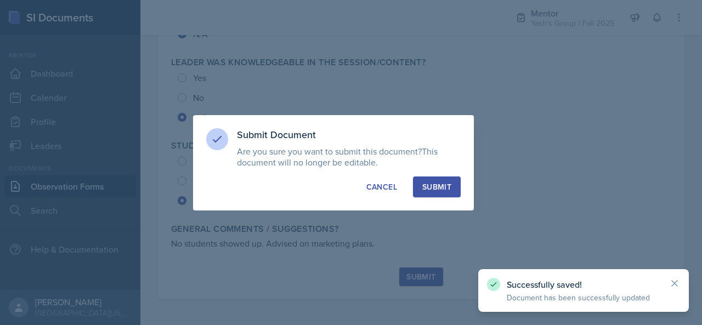
click at [442, 183] on div "Submit" at bounding box center [436, 187] width 29 height 11
radio input "true"
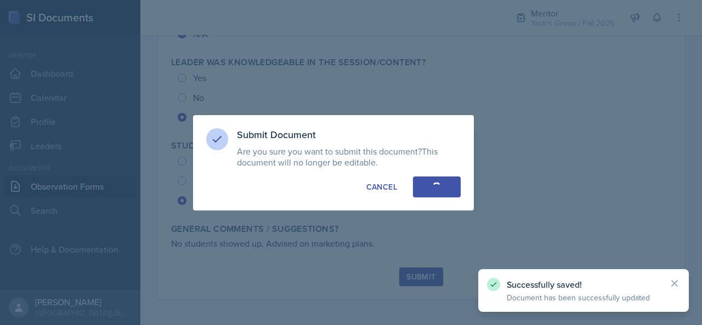
radio input "true"
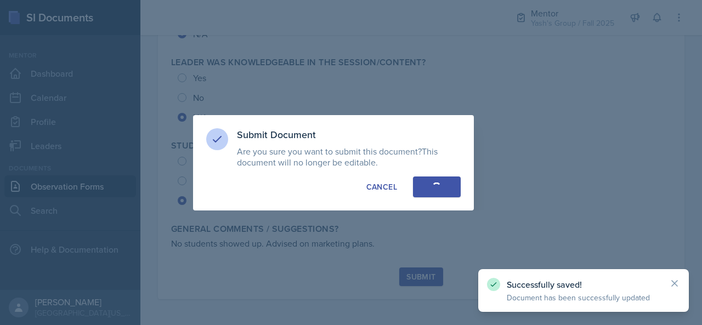
radio input "true"
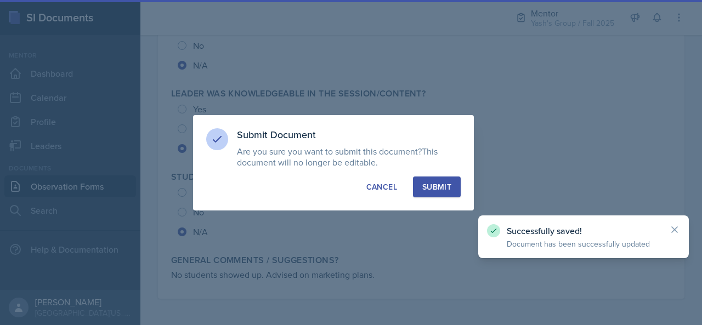
scroll to position [1235, 0]
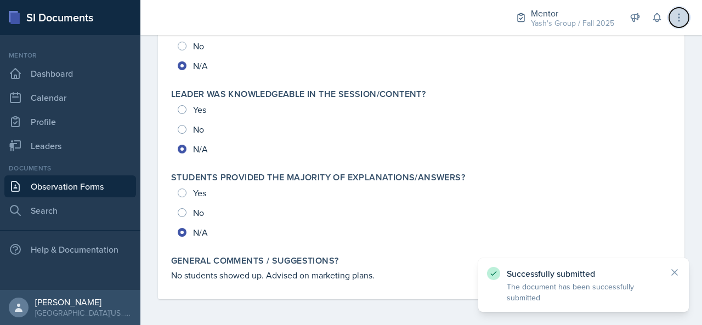
click at [682, 26] on button at bounding box center [679, 18] width 20 height 20
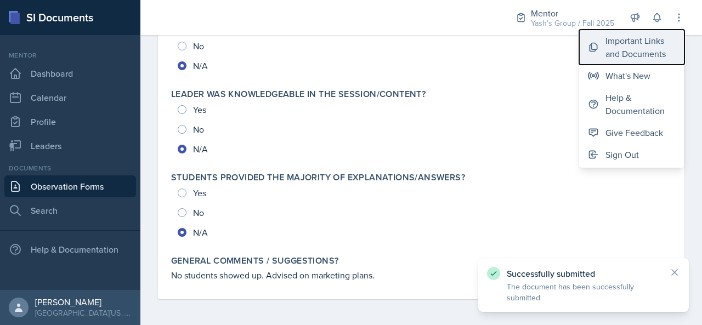
click at [602, 57] on button "Important Links and Documents" at bounding box center [631, 47] width 105 height 35
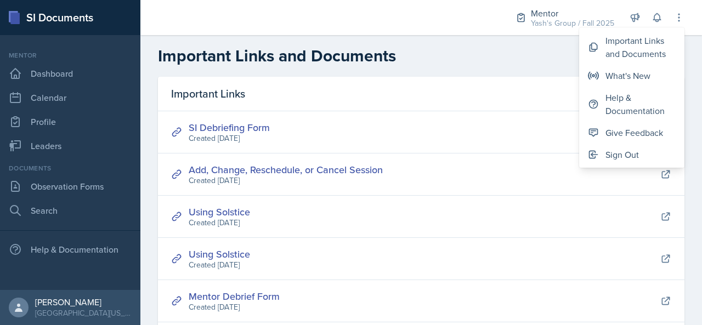
click at [503, 53] on h2 "Important Links and Documents" at bounding box center [421, 56] width 527 height 20
